Goal: Unclear: Browse casually

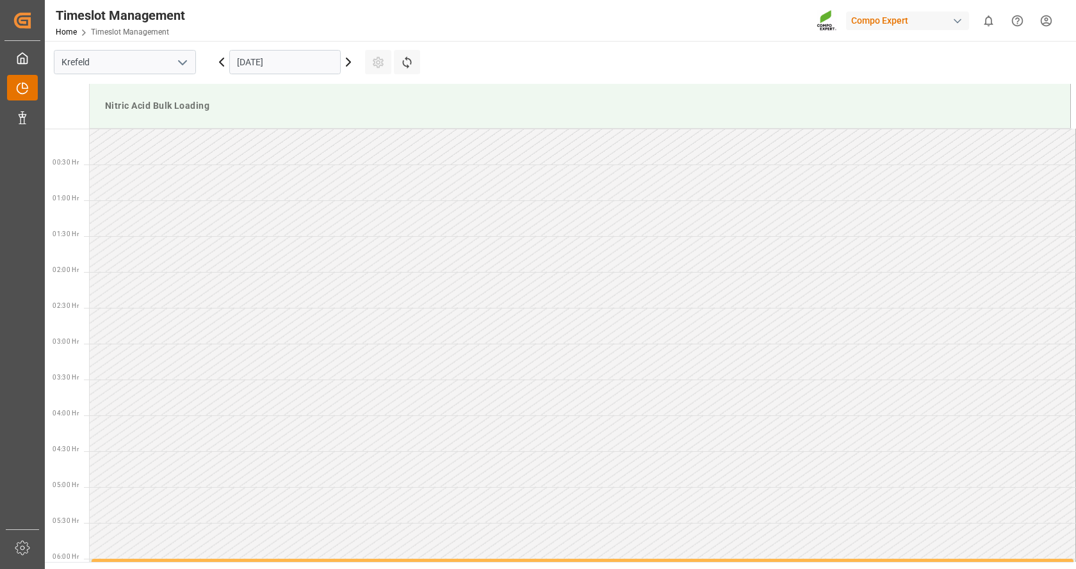
scroll to position [996, 0]
